Goal: Use online tool/utility: Utilize a website feature to perform a specific function

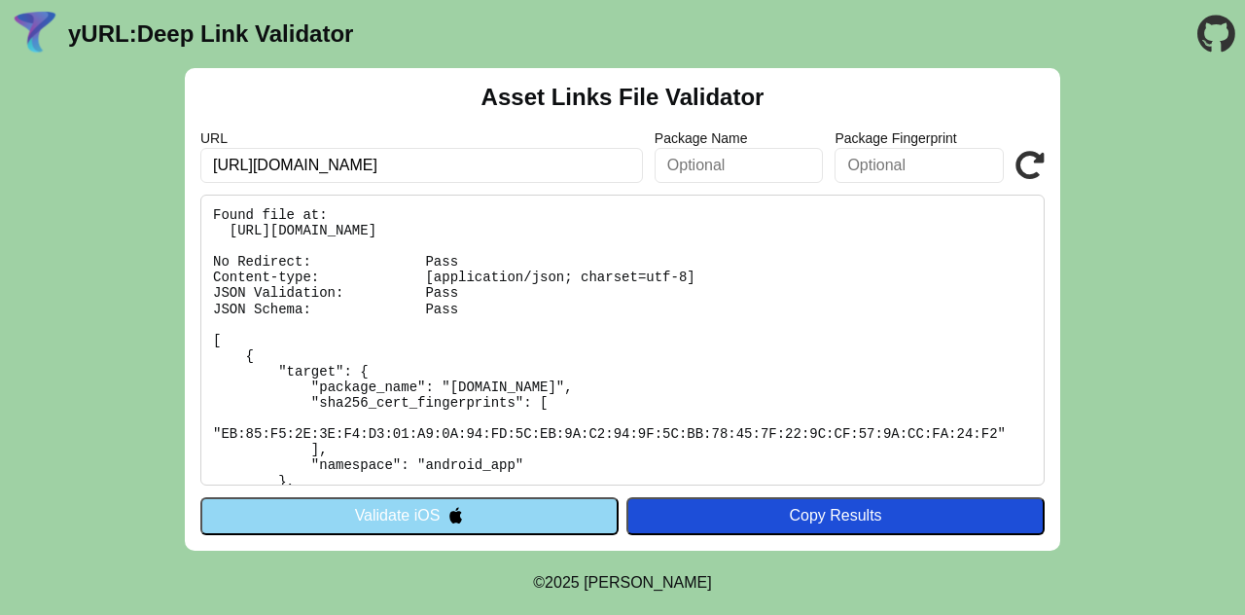
click at [518, 517] on button "Validate iOS" at bounding box center [409, 515] width 418 height 37
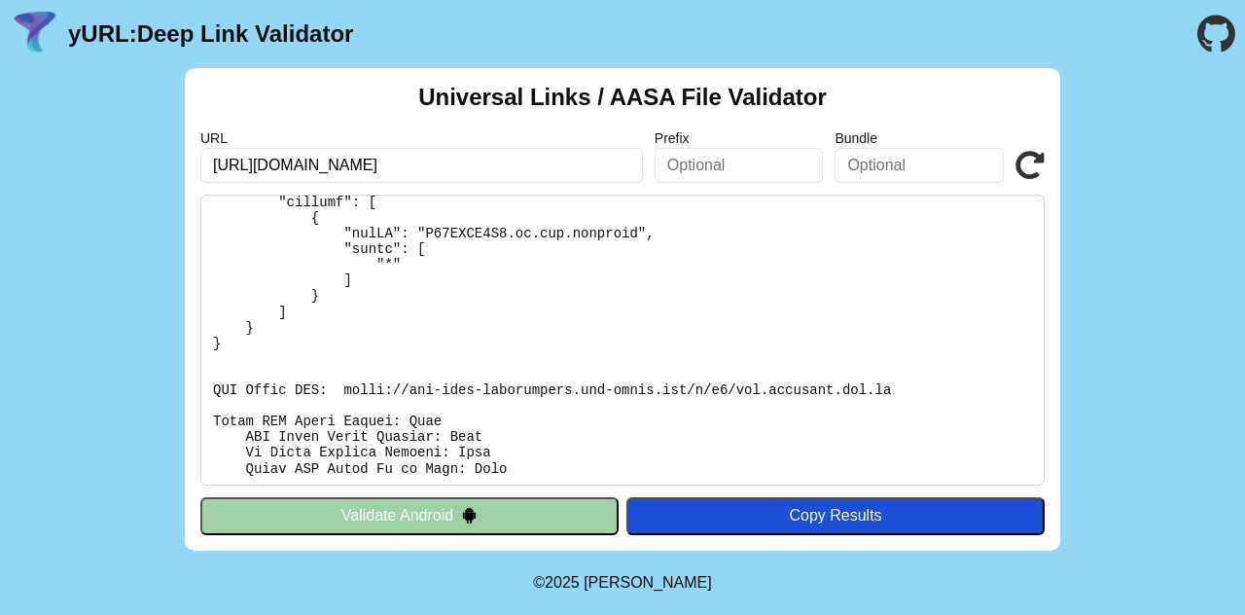
scroll to position [163, 0]
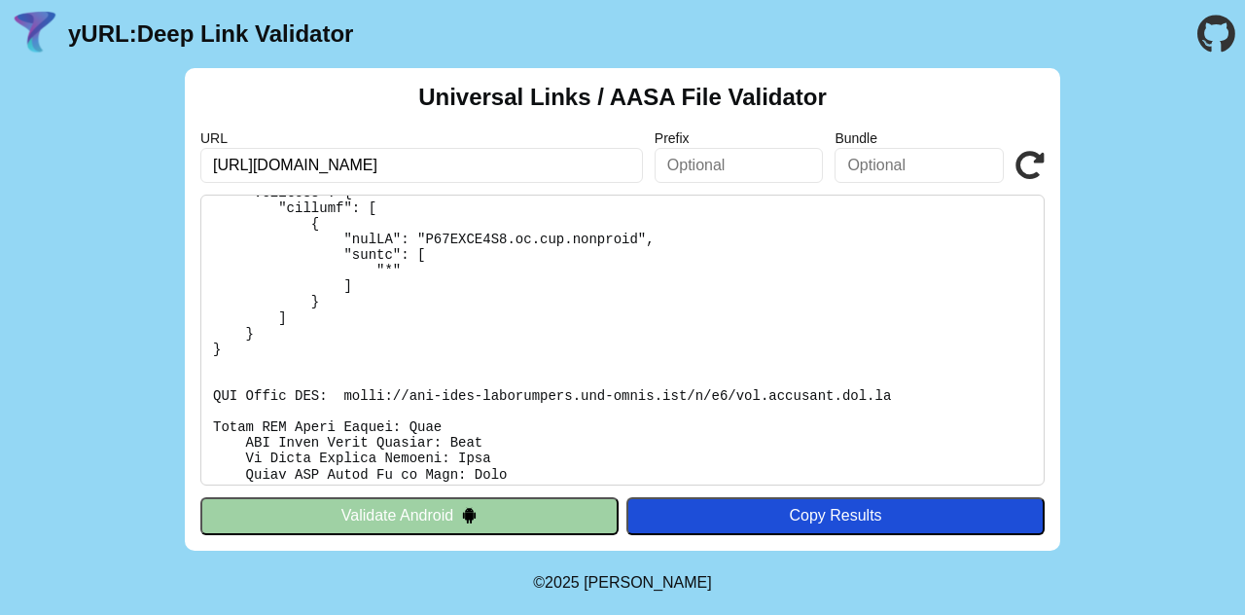
click at [494, 523] on button "Validate Android" at bounding box center [409, 515] width 418 height 37
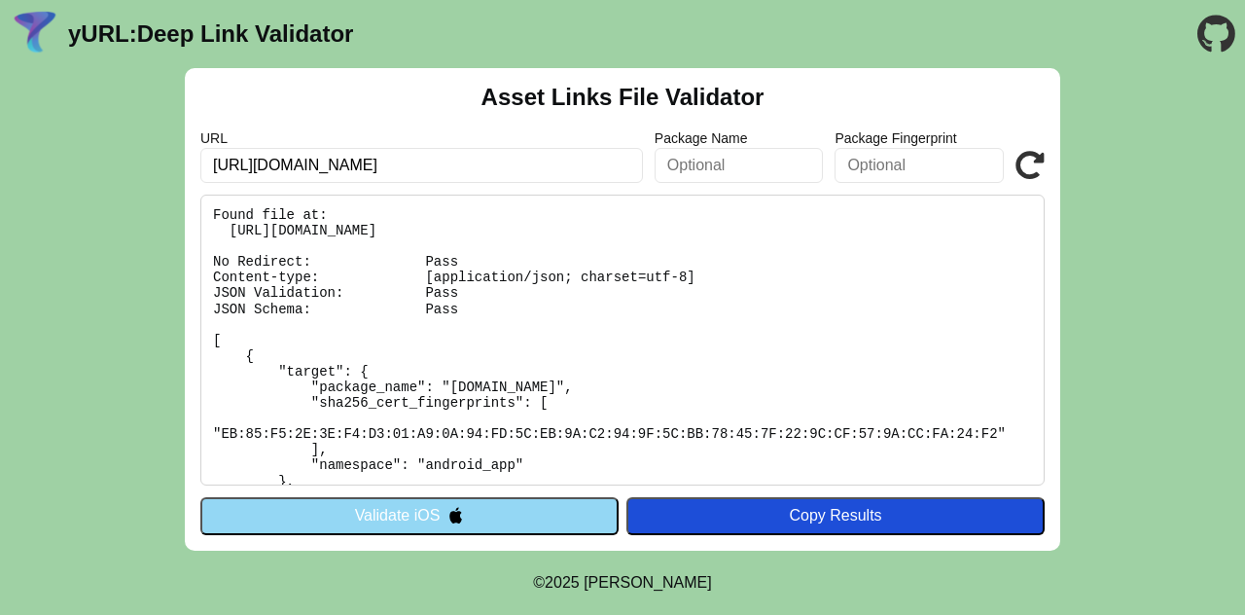
click at [410, 516] on button "Validate iOS" at bounding box center [409, 515] width 418 height 37
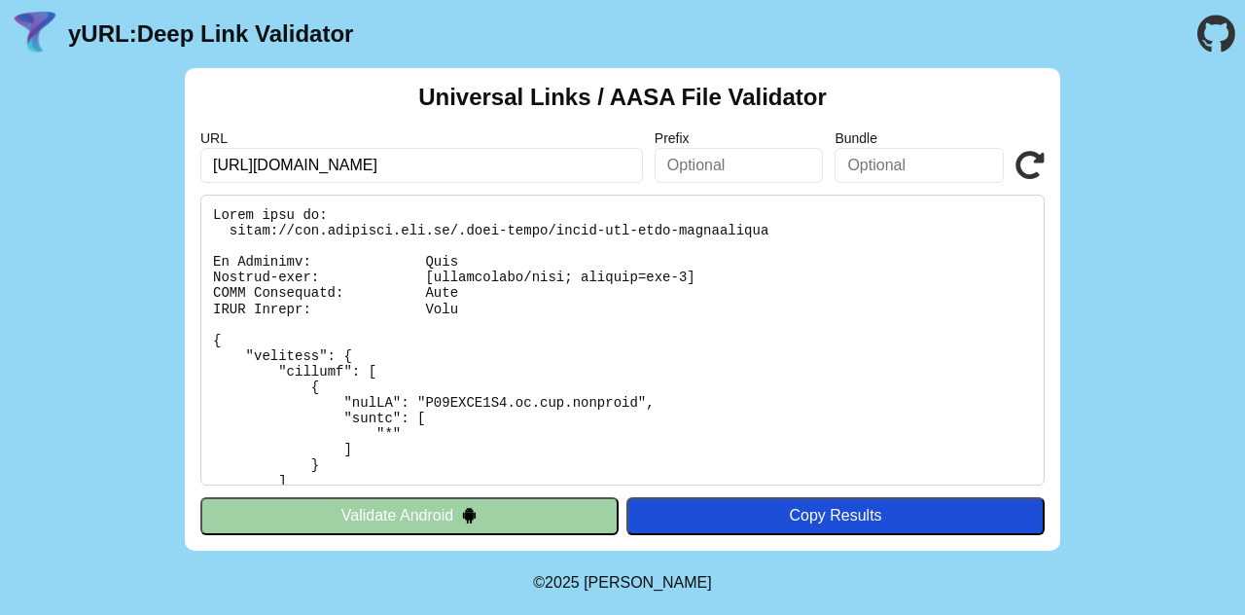
click at [752, 161] on input "text" at bounding box center [739, 165] width 169 height 35
click at [903, 164] on input "text" at bounding box center [919, 165] width 169 height 35
click at [1025, 155] on icon at bounding box center [1030, 165] width 29 height 29
